Goal: Task Accomplishment & Management: Manage account settings

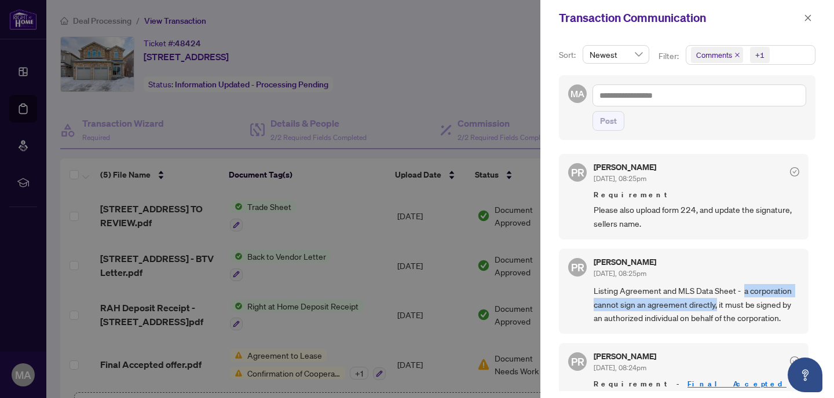
scroll to position [27, 0]
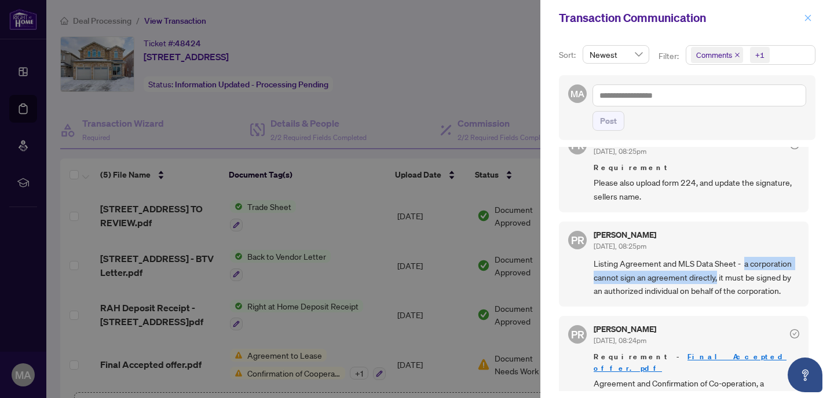
click at [805, 23] on span "button" at bounding box center [807, 18] width 8 height 19
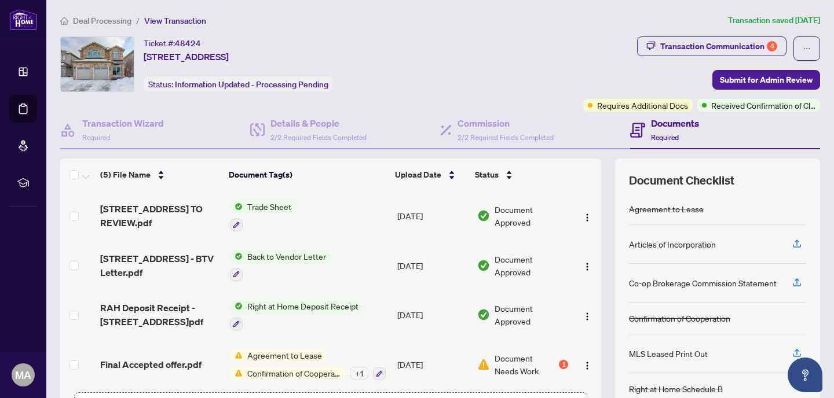
click at [100, 22] on span "Deal Processing" at bounding box center [102, 21] width 58 height 10
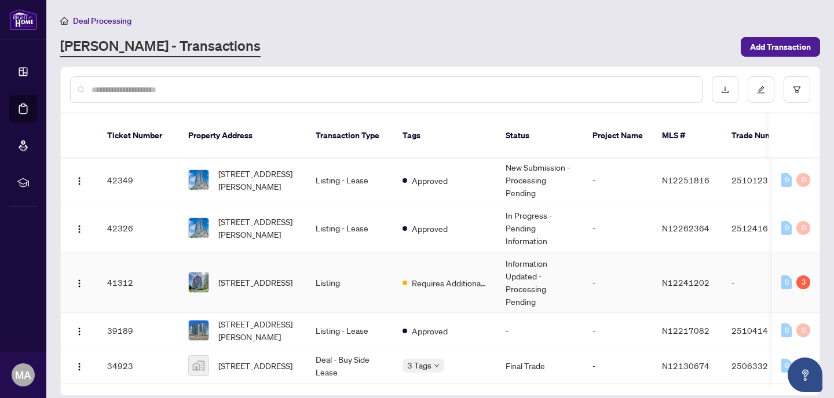
scroll to position [365, 0]
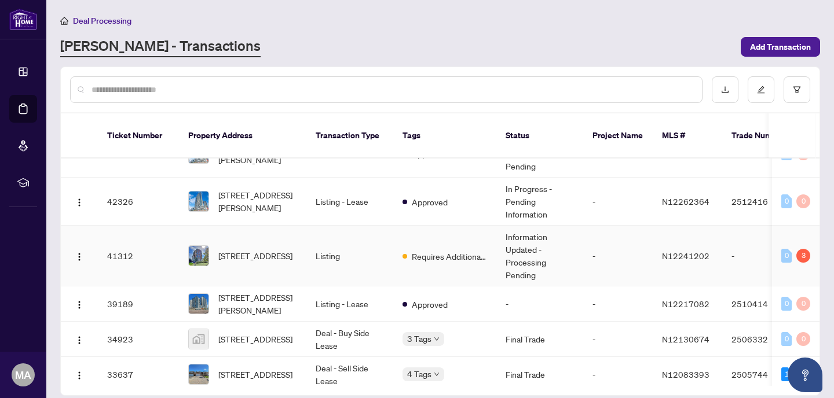
click at [288, 255] on td "[STREET_ADDRESS]" at bounding box center [242, 256] width 127 height 61
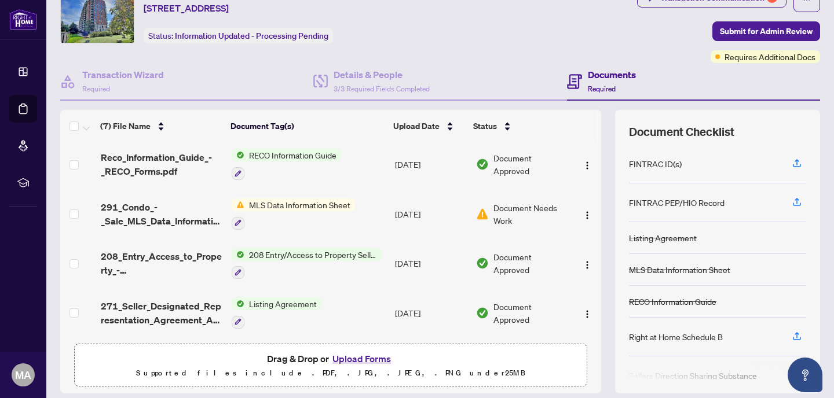
scroll to position [86, 0]
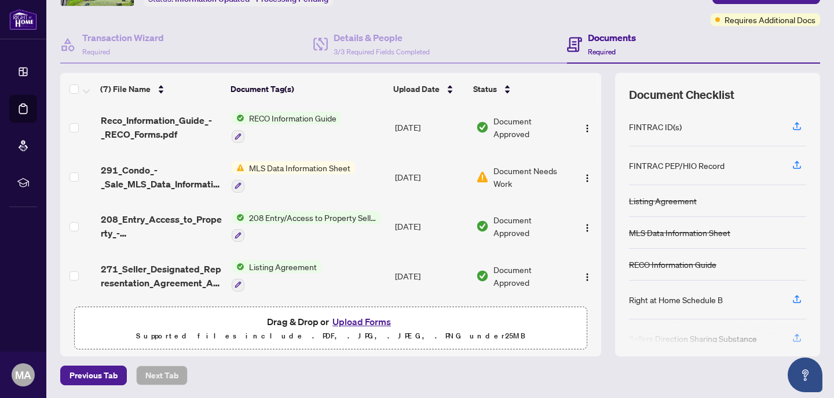
click at [361, 320] on button "Upload Forms" at bounding box center [361, 321] width 65 height 15
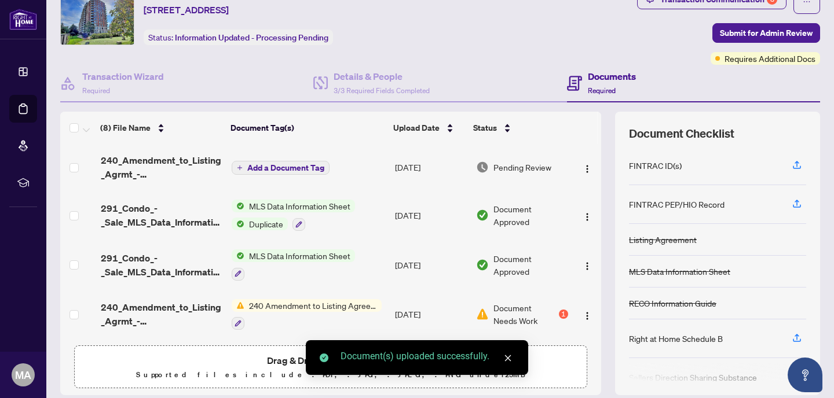
scroll to position [0, 0]
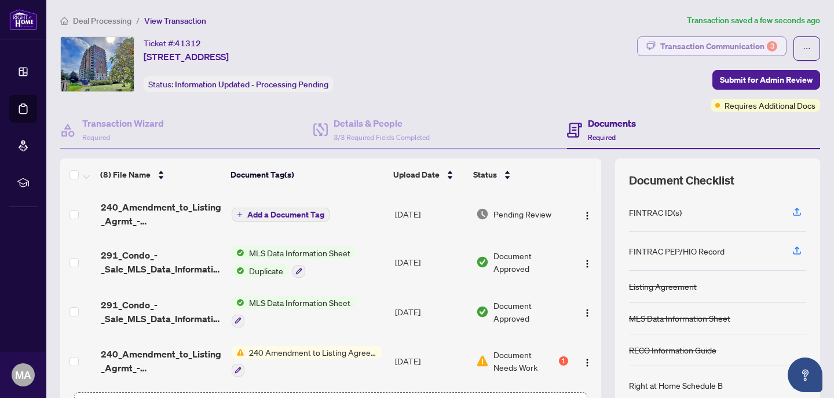
click at [747, 48] on div "Transaction Communication 3" at bounding box center [718, 46] width 117 height 19
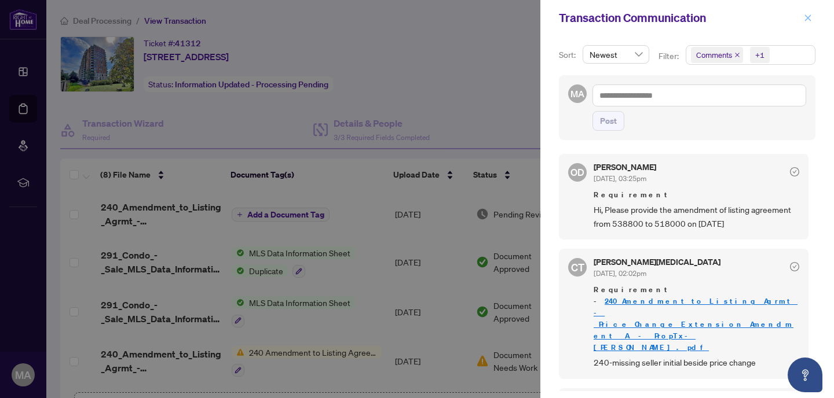
click at [806, 22] on span "button" at bounding box center [807, 18] width 8 height 19
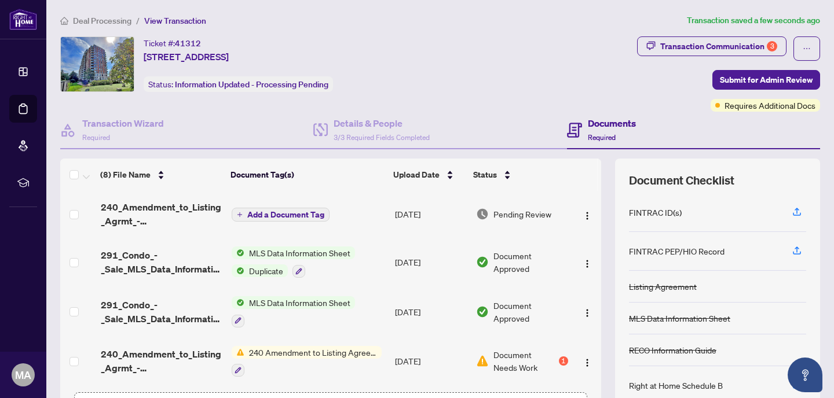
click at [93, 24] on span "Deal Processing" at bounding box center [102, 21] width 58 height 10
